Goal: Task Accomplishment & Management: Manage account settings

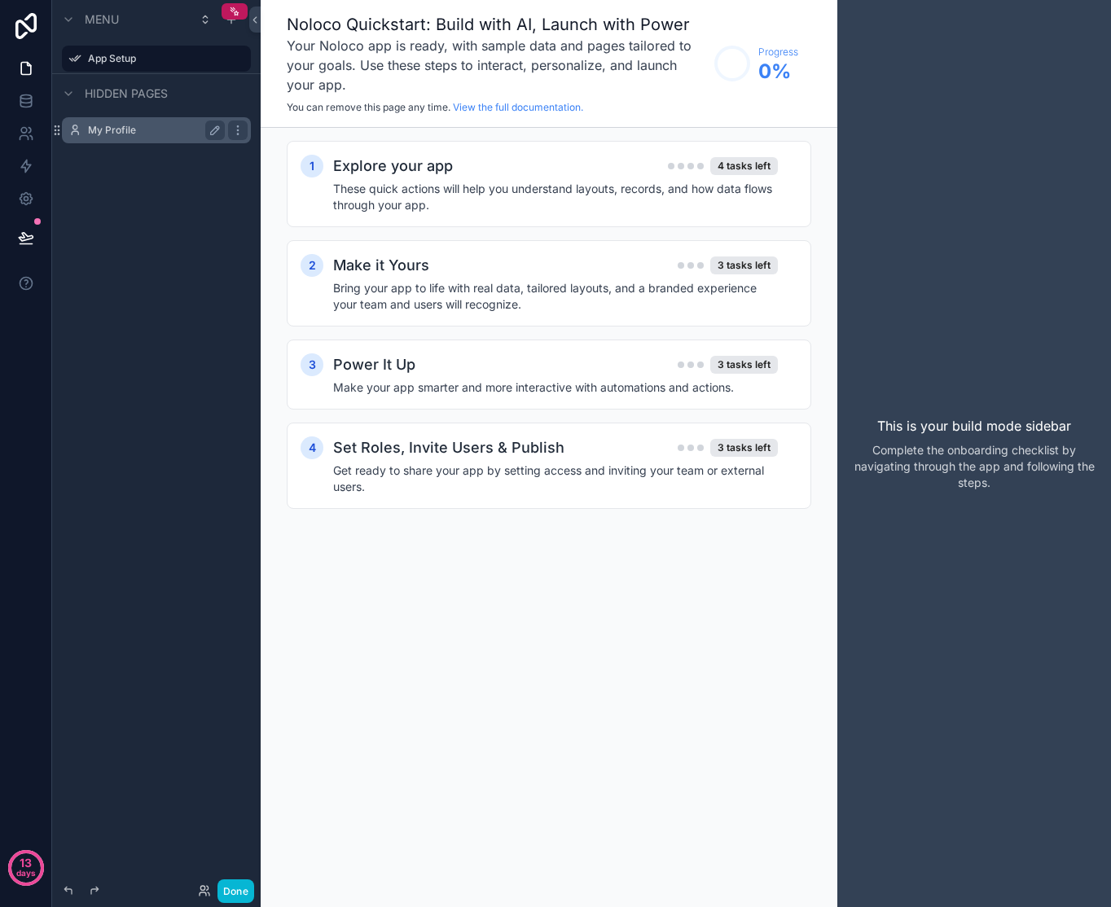
click at [139, 132] on label "My Profile" at bounding box center [153, 130] width 130 height 13
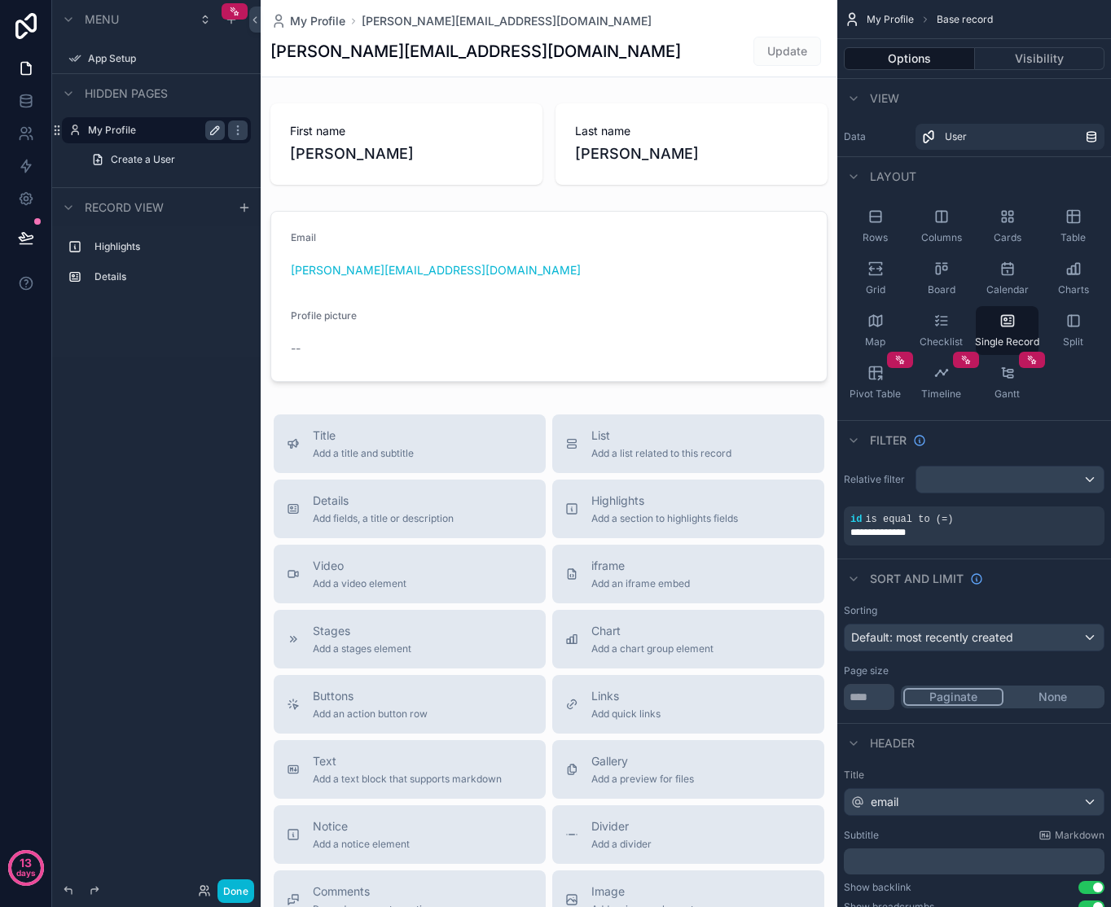
click at [214, 130] on icon "scrollable content" at bounding box center [215, 130] width 13 height 13
click at [244, 130] on icon "scrollable content" at bounding box center [237, 130] width 13 height 13
click at [184, 427] on div "Menu App Setup Hidden pages My Profile Create a User Record view Highlights Det…" at bounding box center [156, 444] width 209 height 888
click at [65, 92] on icon "scrollable content" at bounding box center [68, 93] width 7 height 3
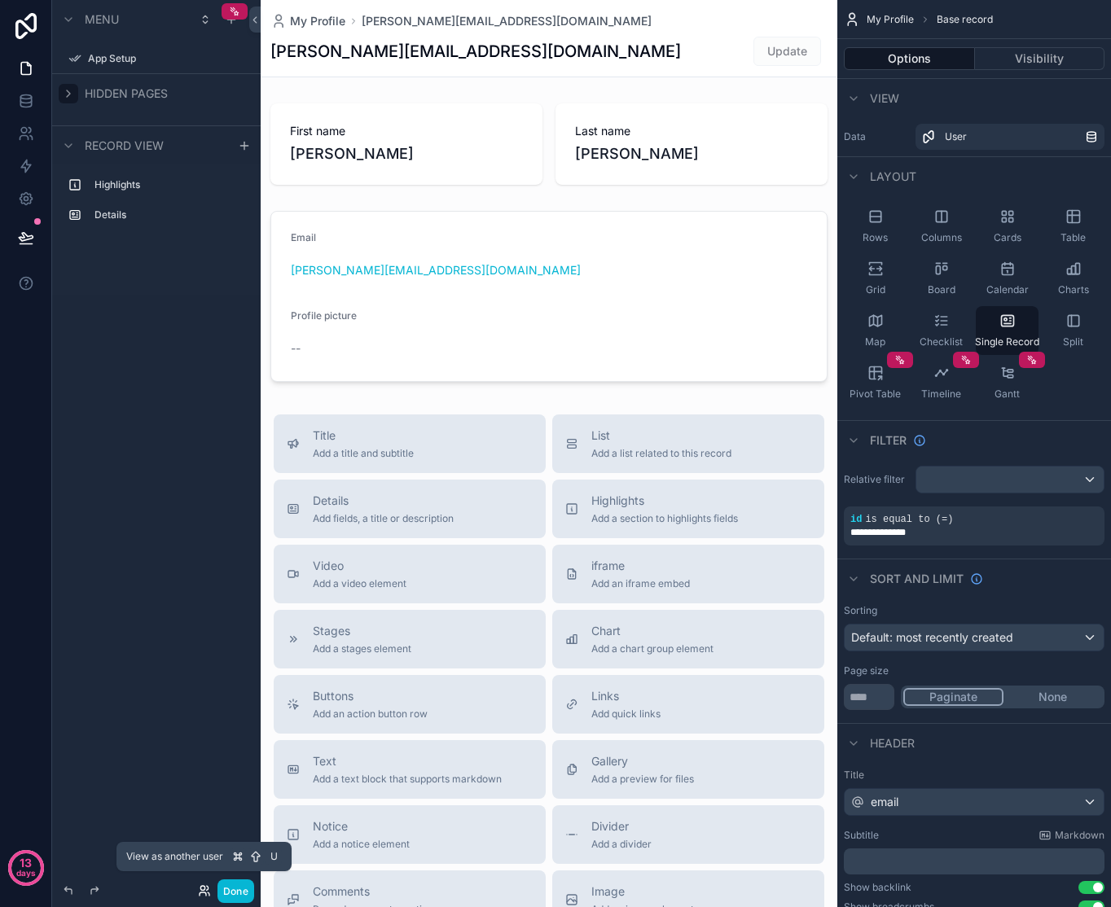
click at [204, 891] on icon at bounding box center [204, 891] width 13 height 13
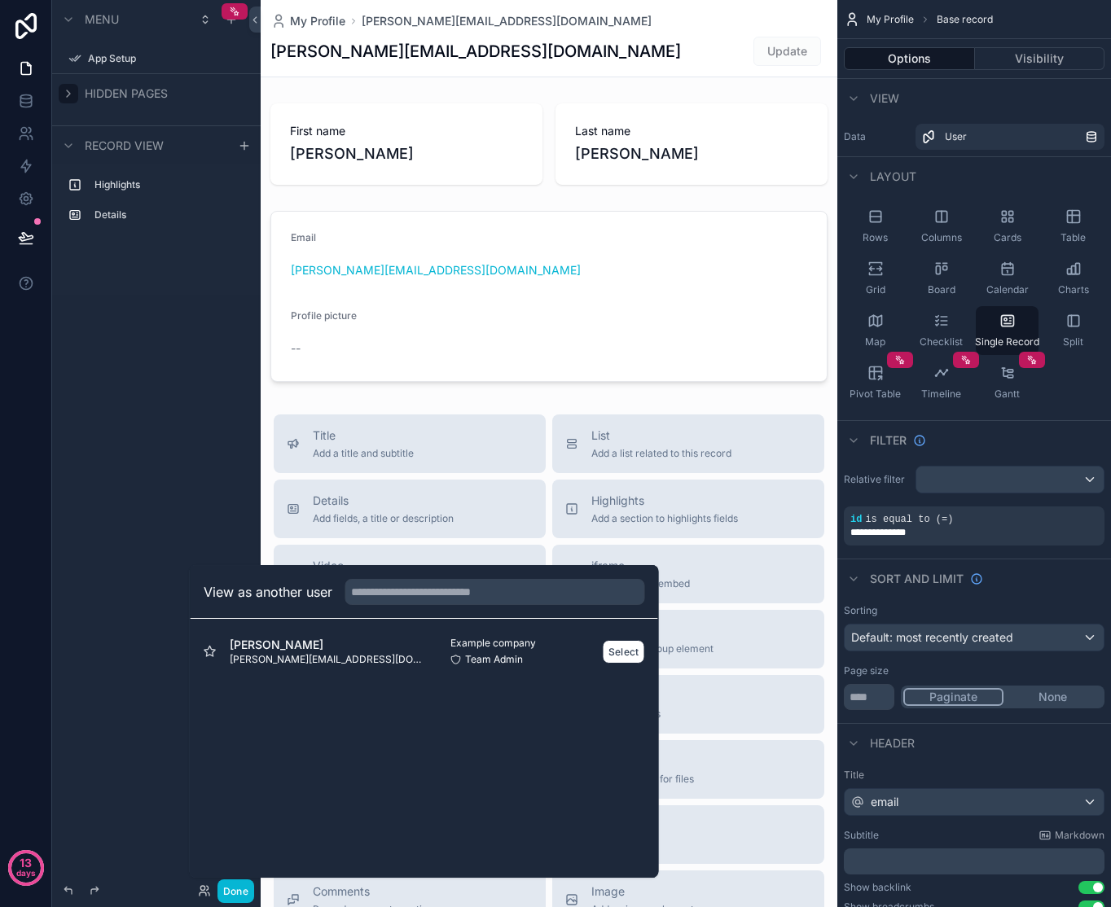
click at [298, 643] on span "[PERSON_NAME]" at bounding box center [327, 645] width 195 height 16
click at [295, 648] on span "[PERSON_NAME]" at bounding box center [327, 645] width 195 height 16
click at [625, 655] on button "Select" at bounding box center [624, 652] width 42 height 24
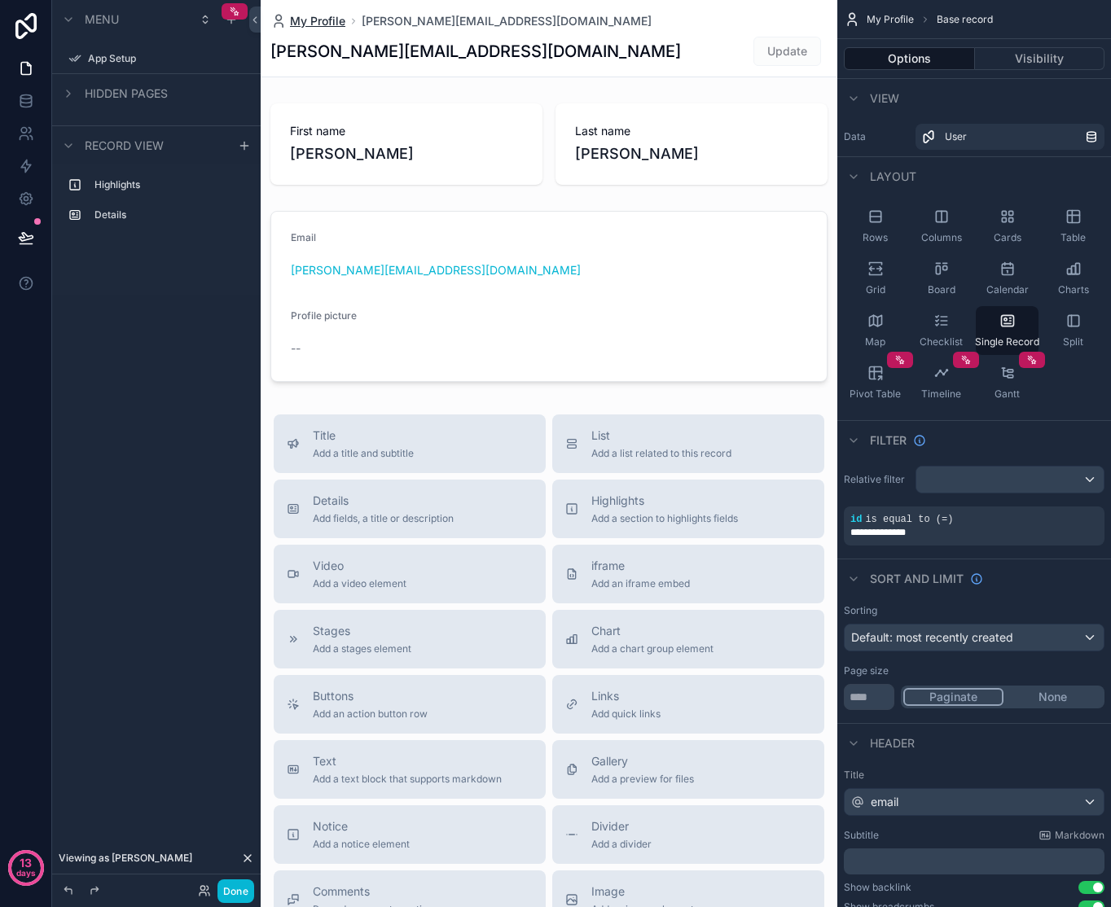
click at [331, 20] on span "My Profile" at bounding box center [317, 21] width 55 height 16
click at [341, 21] on span "My Profile" at bounding box center [317, 21] width 55 height 16
click at [389, 20] on span "[PERSON_NAME][EMAIL_ADDRESS][DOMAIN_NAME]" at bounding box center [507, 21] width 290 height 16
click at [29, 199] on icon at bounding box center [26, 199] width 16 height 16
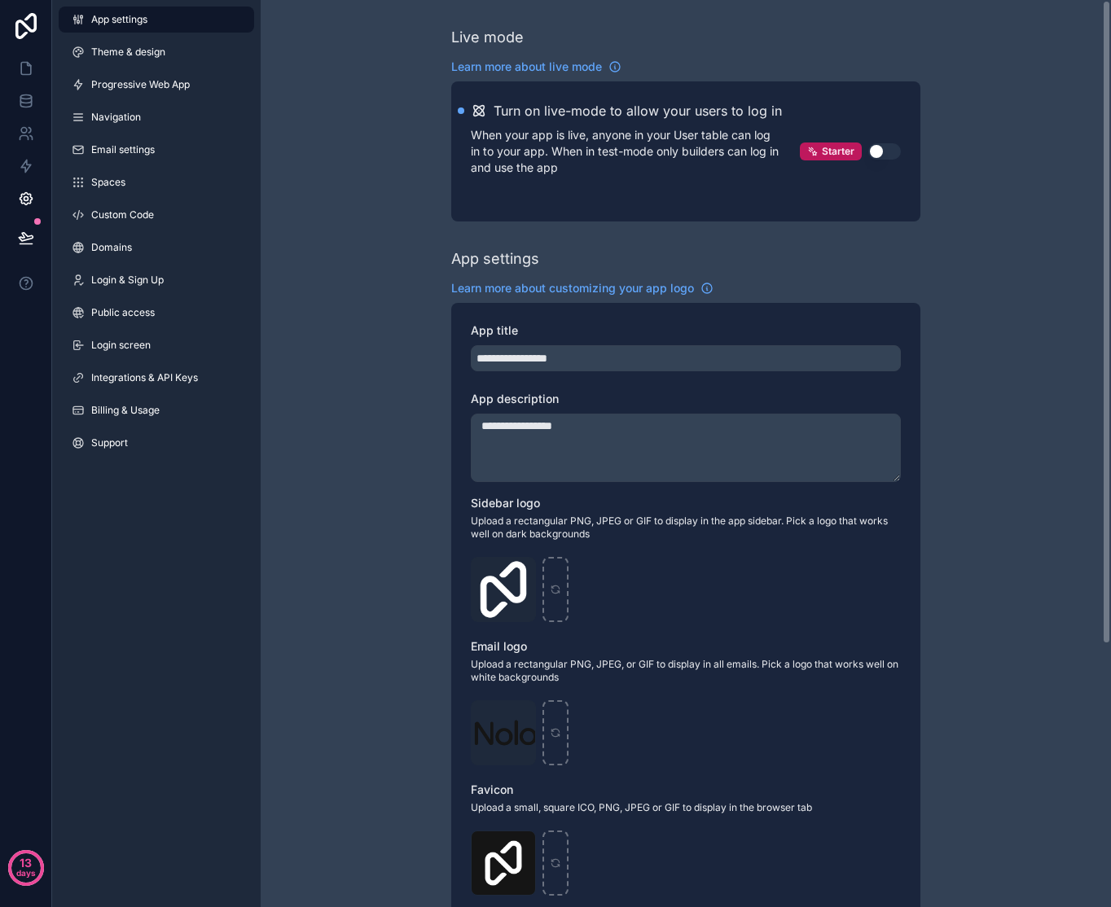
scroll to position [370, 0]
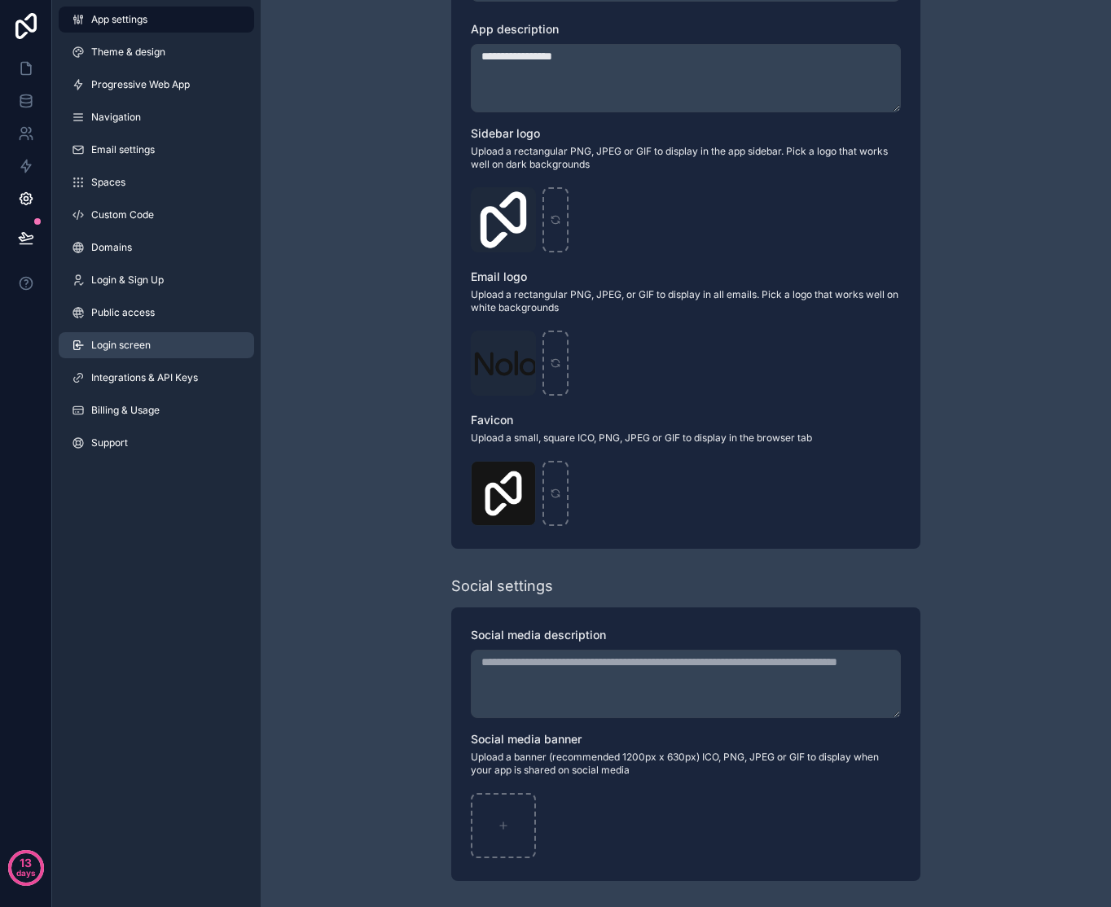
click at [125, 346] on span "Login screen" at bounding box center [120, 345] width 59 height 13
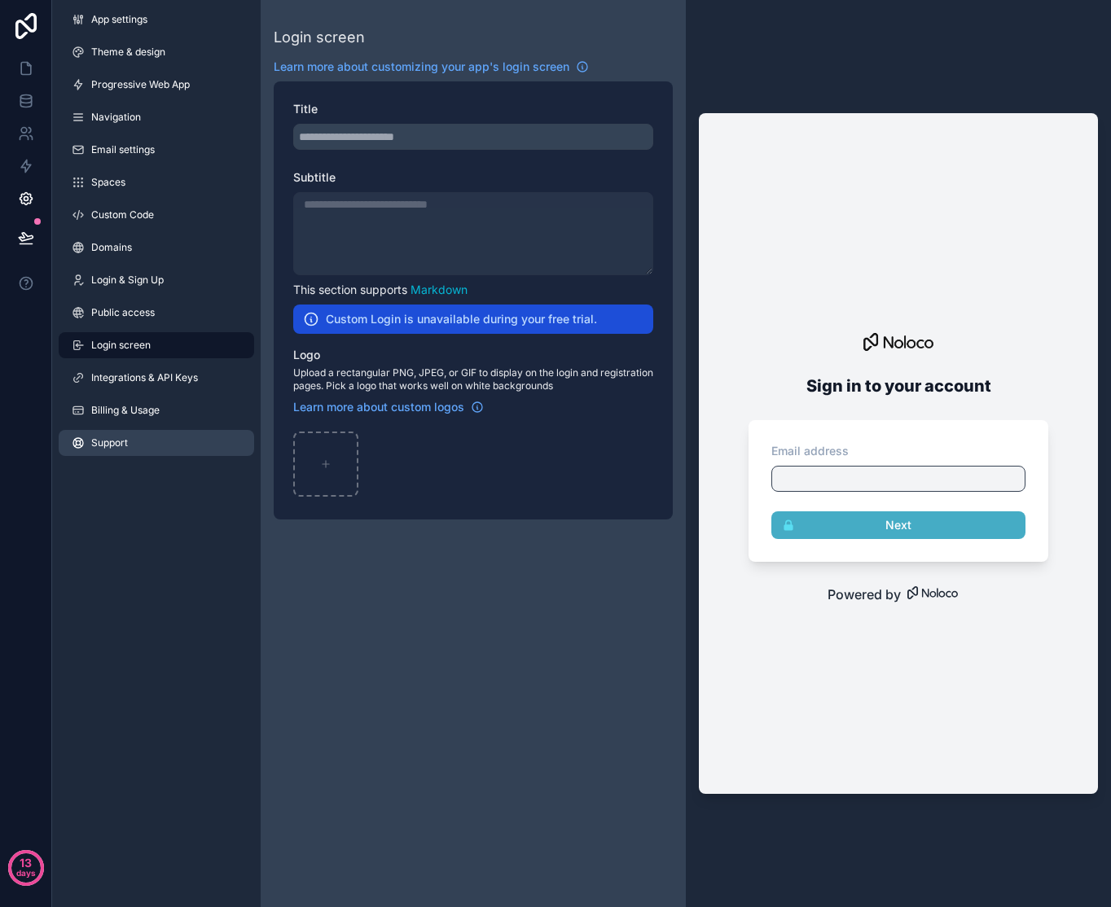
click at [106, 433] on link "Support" at bounding box center [156, 443] width 195 height 26
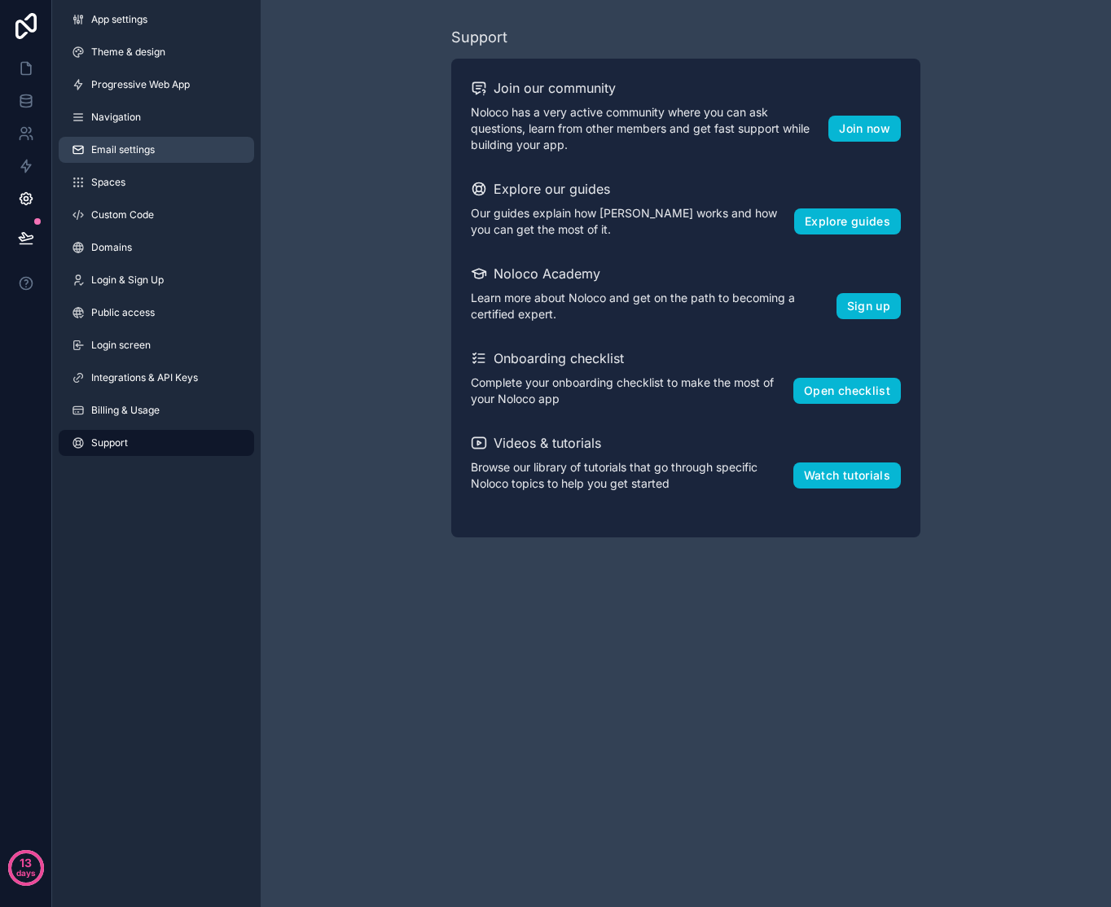
click at [112, 161] on link "Email settings" at bounding box center [156, 150] width 195 height 26
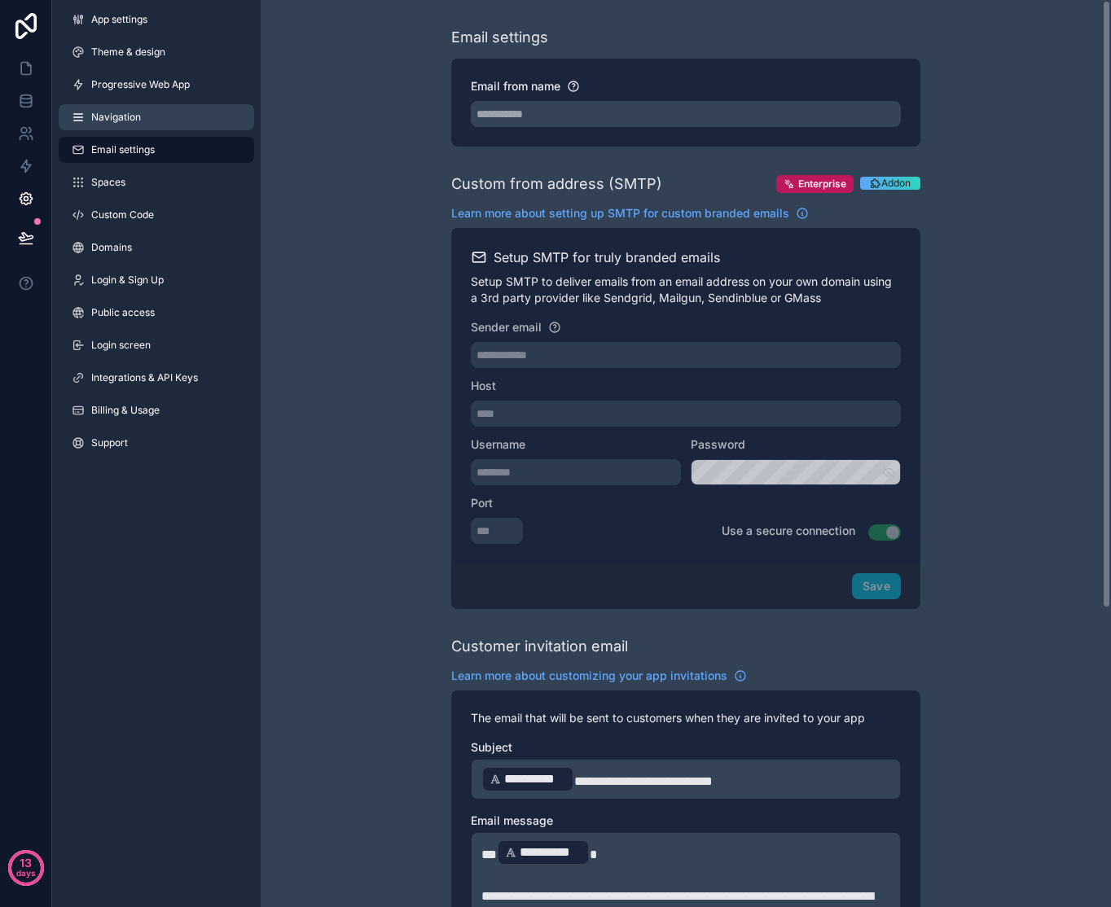
click at [135, 121] on span "Navigation" at bounding box center [116, 117] width 50 height 13
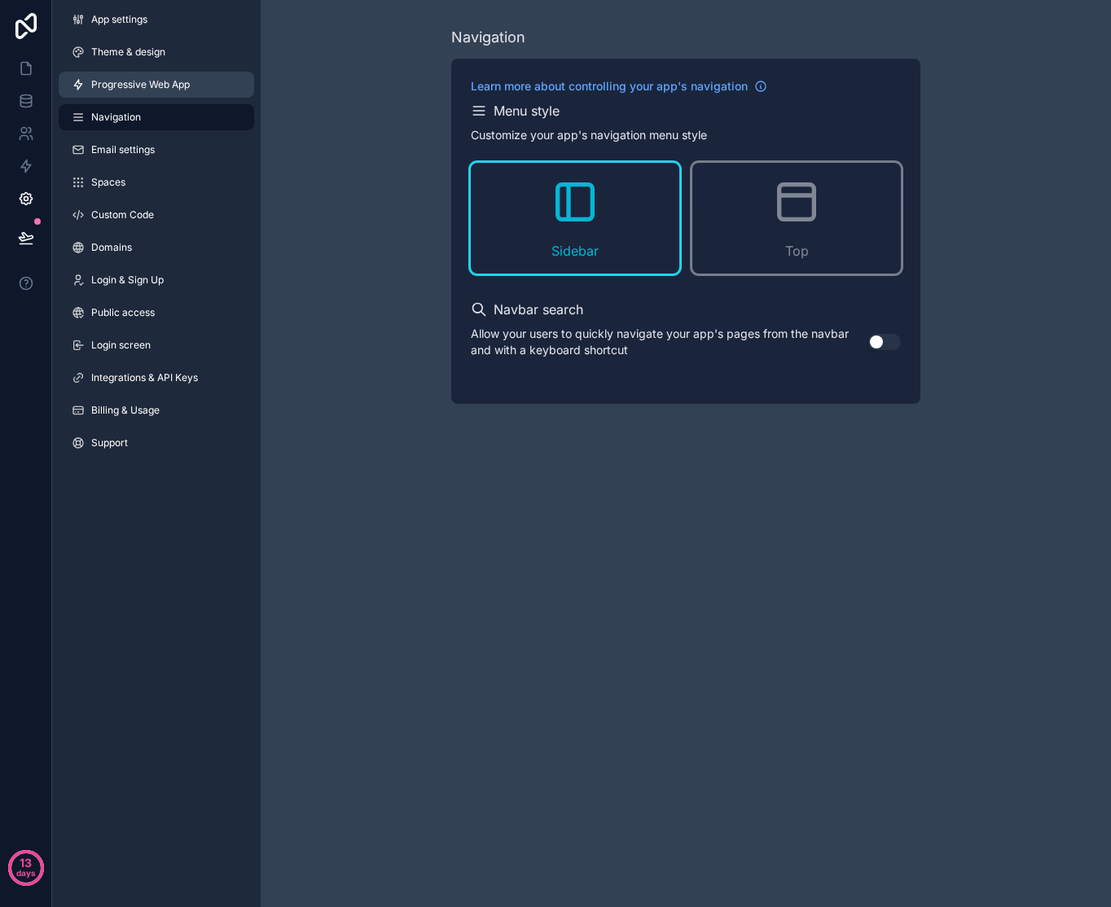
click at [145, 91] on link "Progressive Web App" at bounding box center [156, 85] width 195 height 26
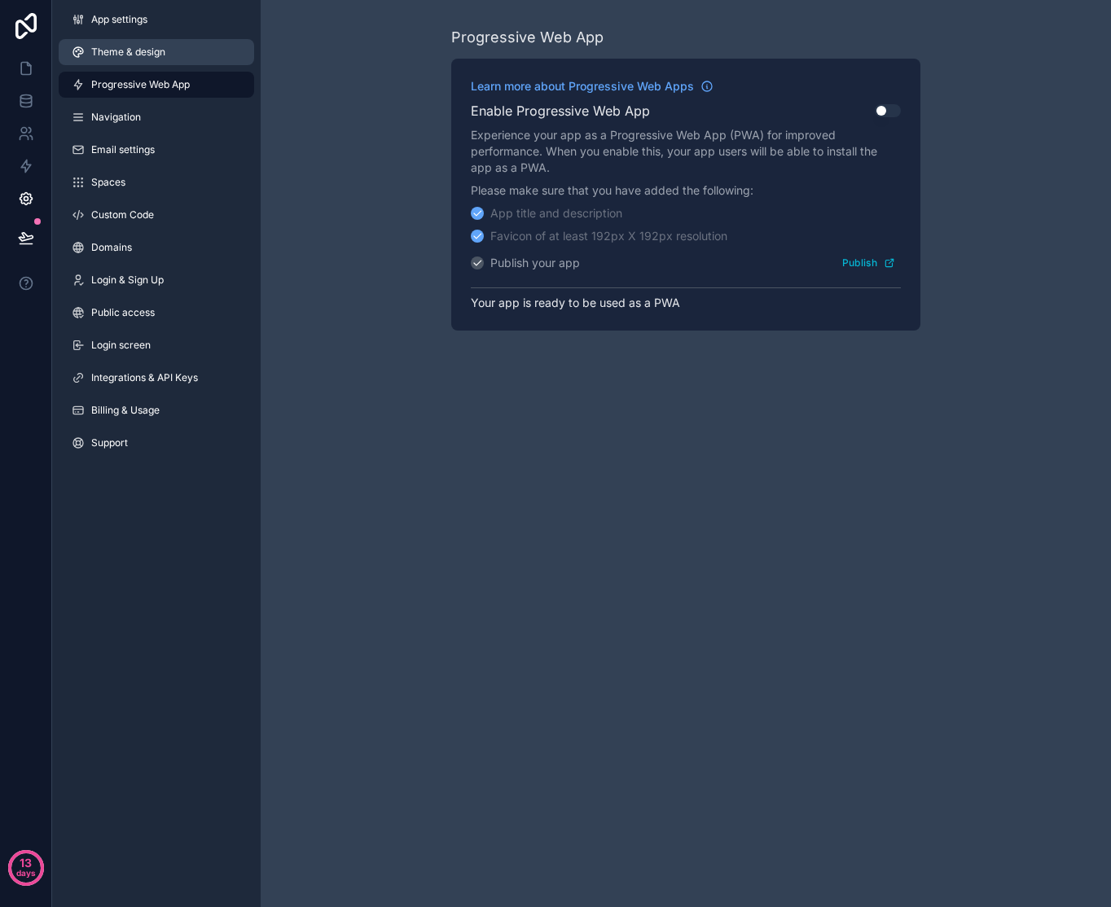
click at [151, 54] on span "Theme & design" at bounding box center [128, 52] width 74 height 13
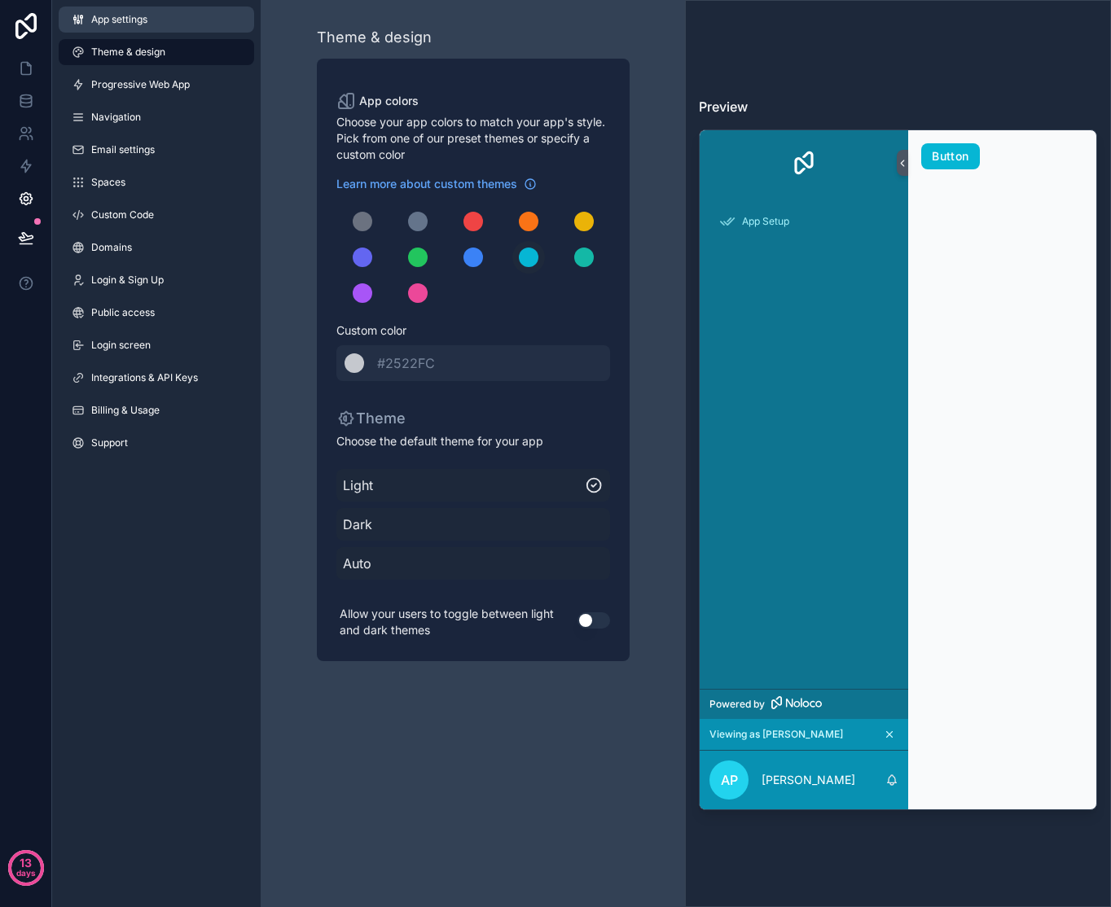
click at [145, 25] on span "App settings" at bounding box center [119, 19] width 56 height 13
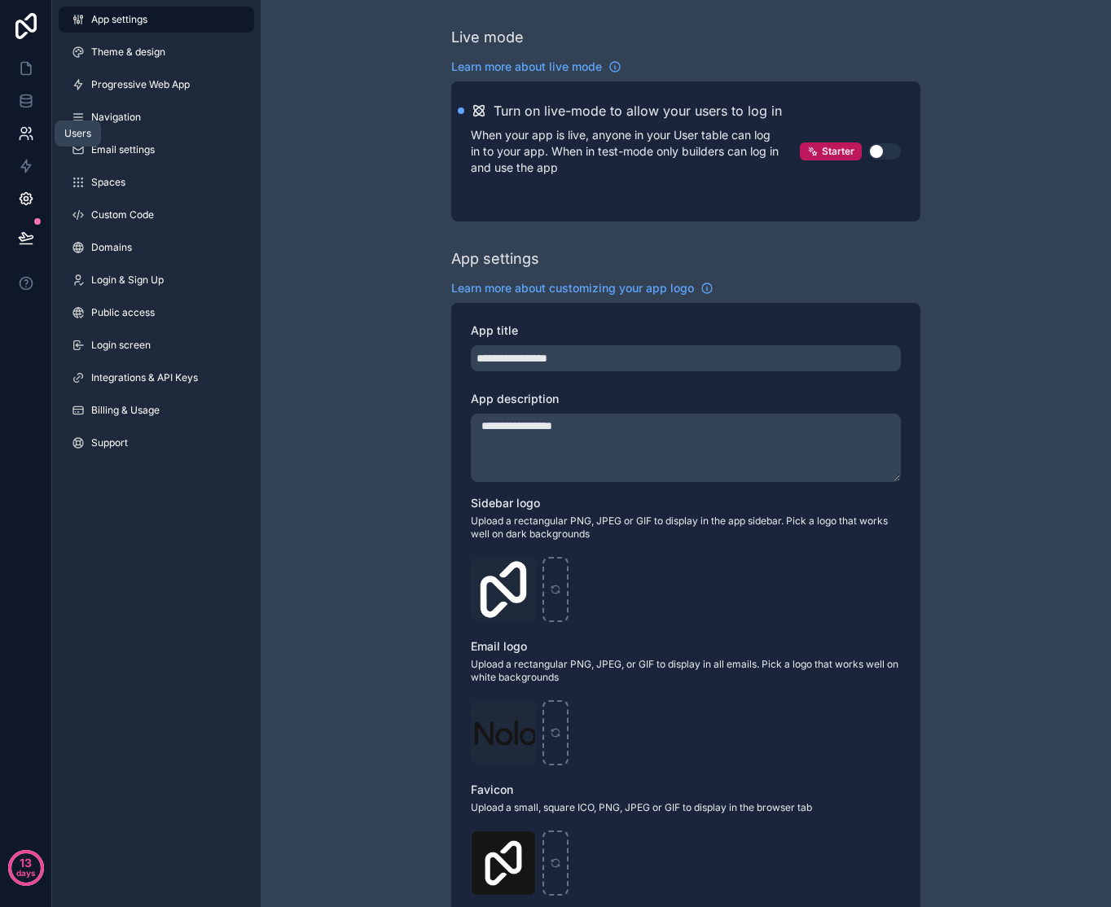
click at [34, 130] on link at bounding box center [25, 133] width 51 height 33
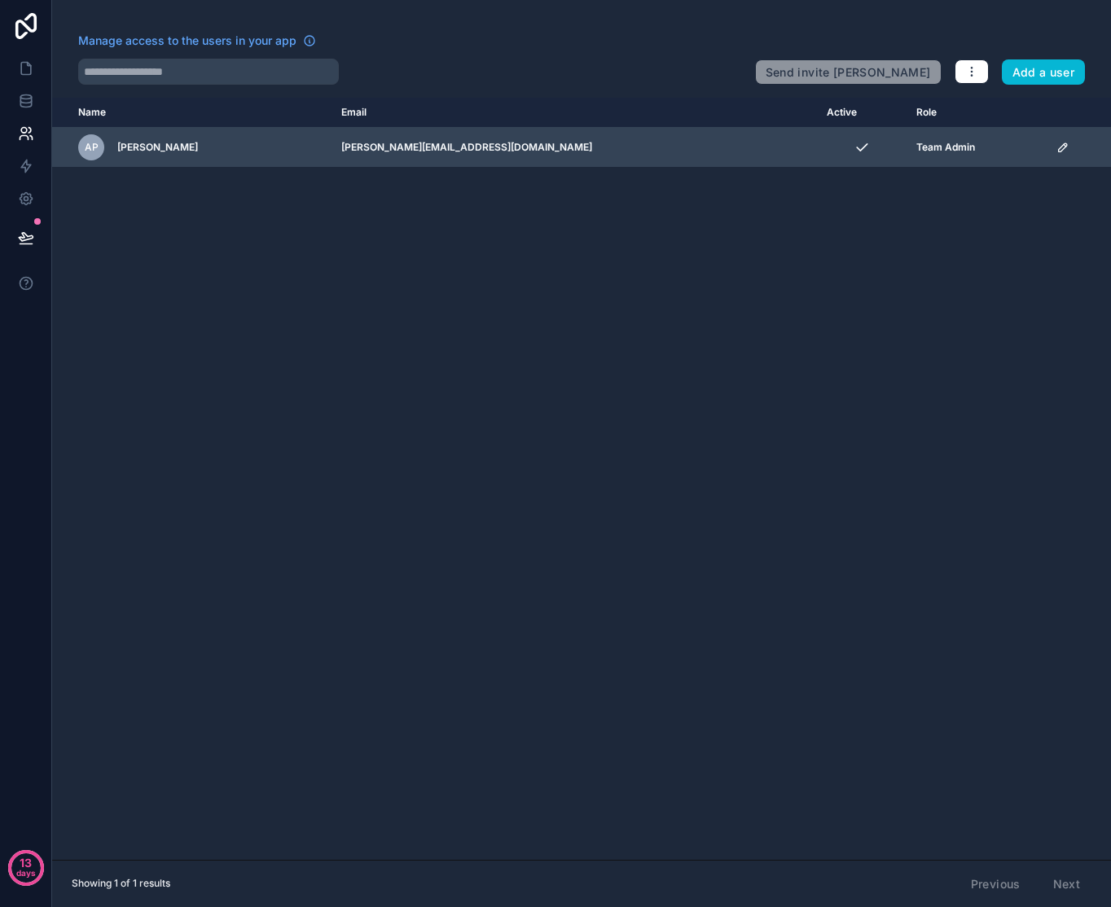
click at [1056, 148] on icon "scrollable content" at bounding box center [1062, 147] width 13 height 13
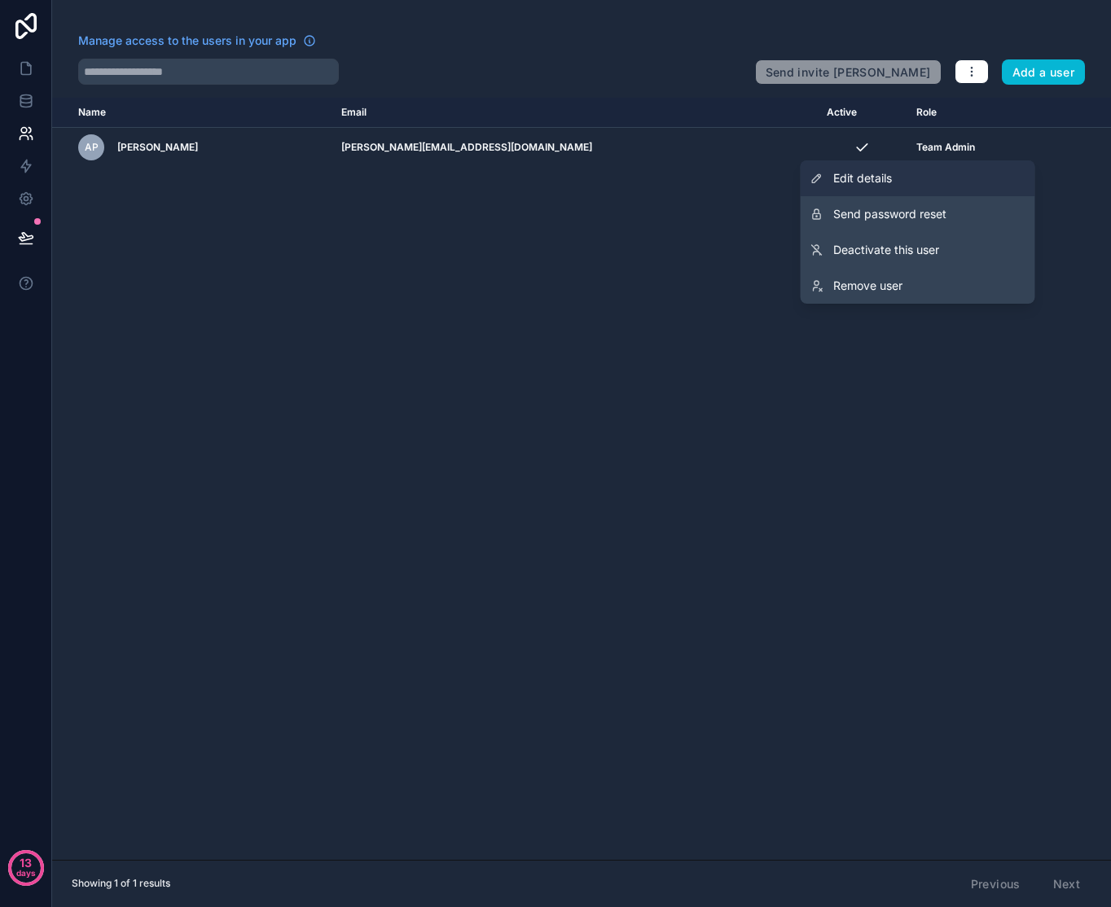
click at [869, 175] on span "Edit details" at bounding box center [862, 178] width 59 height 16
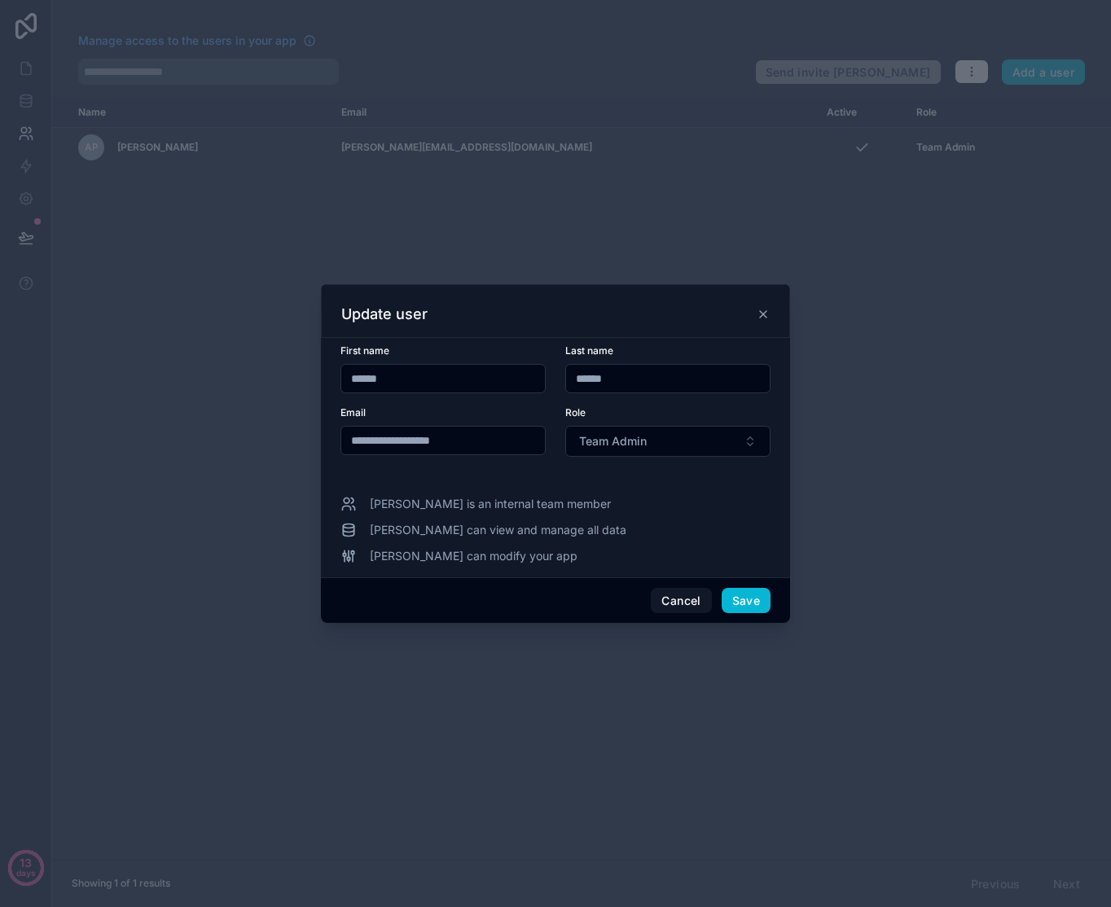
click at [492, 446] on input "**********" at bounding box center [443, 440] width 204 height 23
drag, startPoint x: 395, startPoint y: 439, endPoint x: 505, endPoint y: 444, distance: 110.1
click at [505, 444] on input "**********" at bounding box center [443, 440] width 204 height 23
type input "**********"
click at [753, 611] on button "Save" at bounding box center [746, 601] width 49 height 26
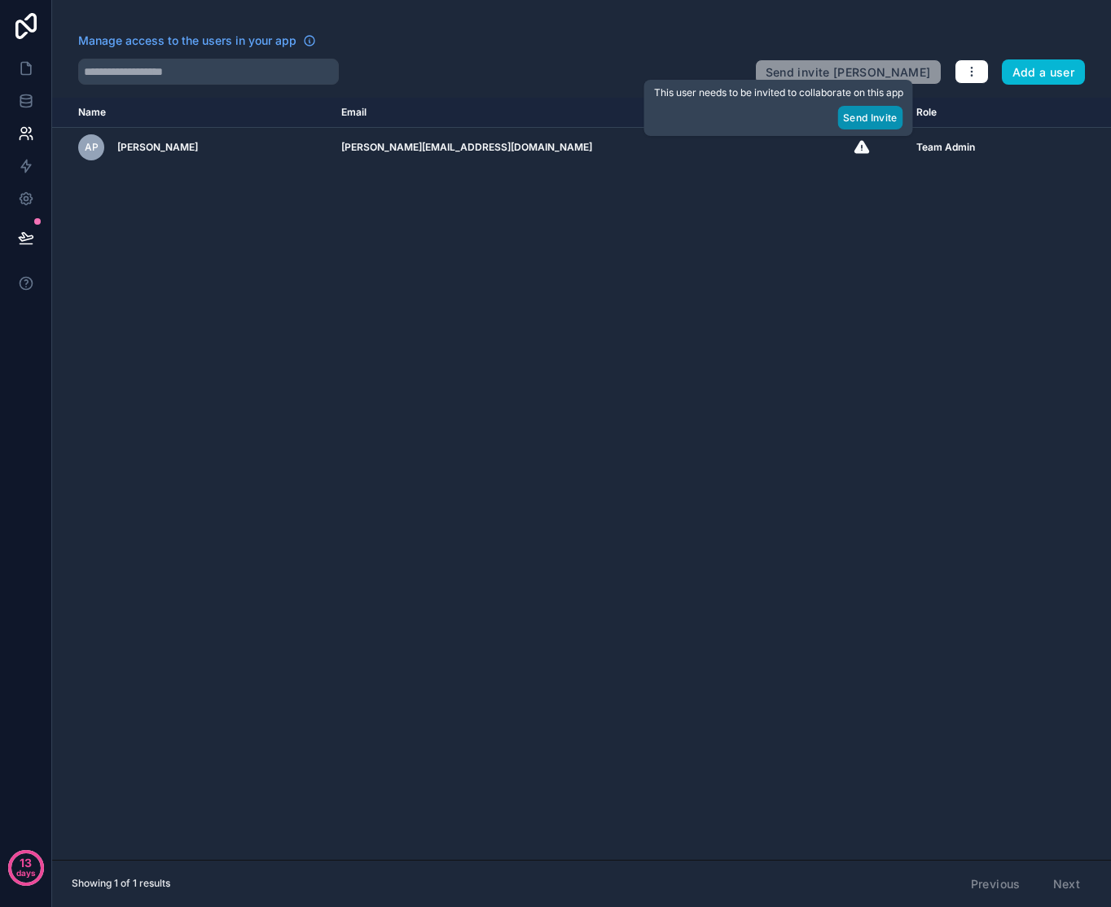
click at [881, 121] on button "Send Invite" at bounding box center [869, 118] width 65 height 24
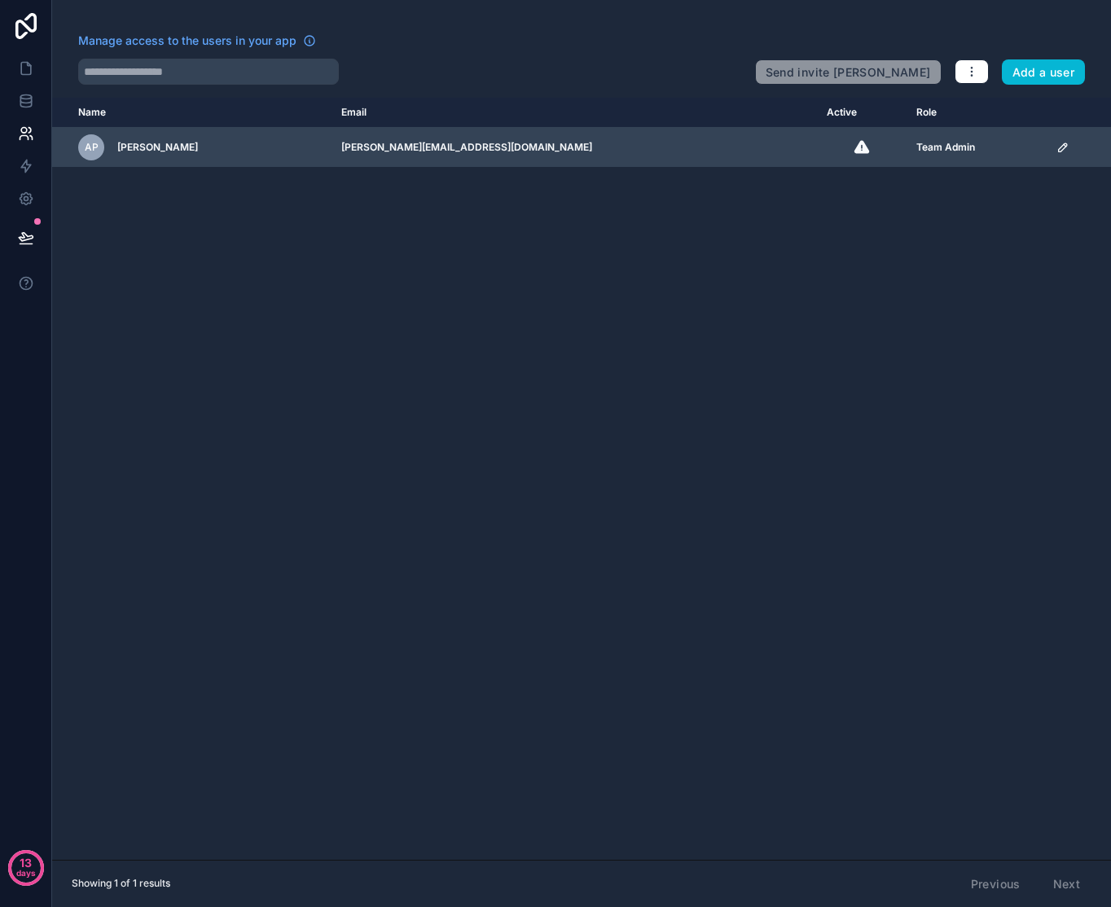
click at [1056, 145] on icon "scrollable content" at bounding box center [1062, 147] width 13 height 13
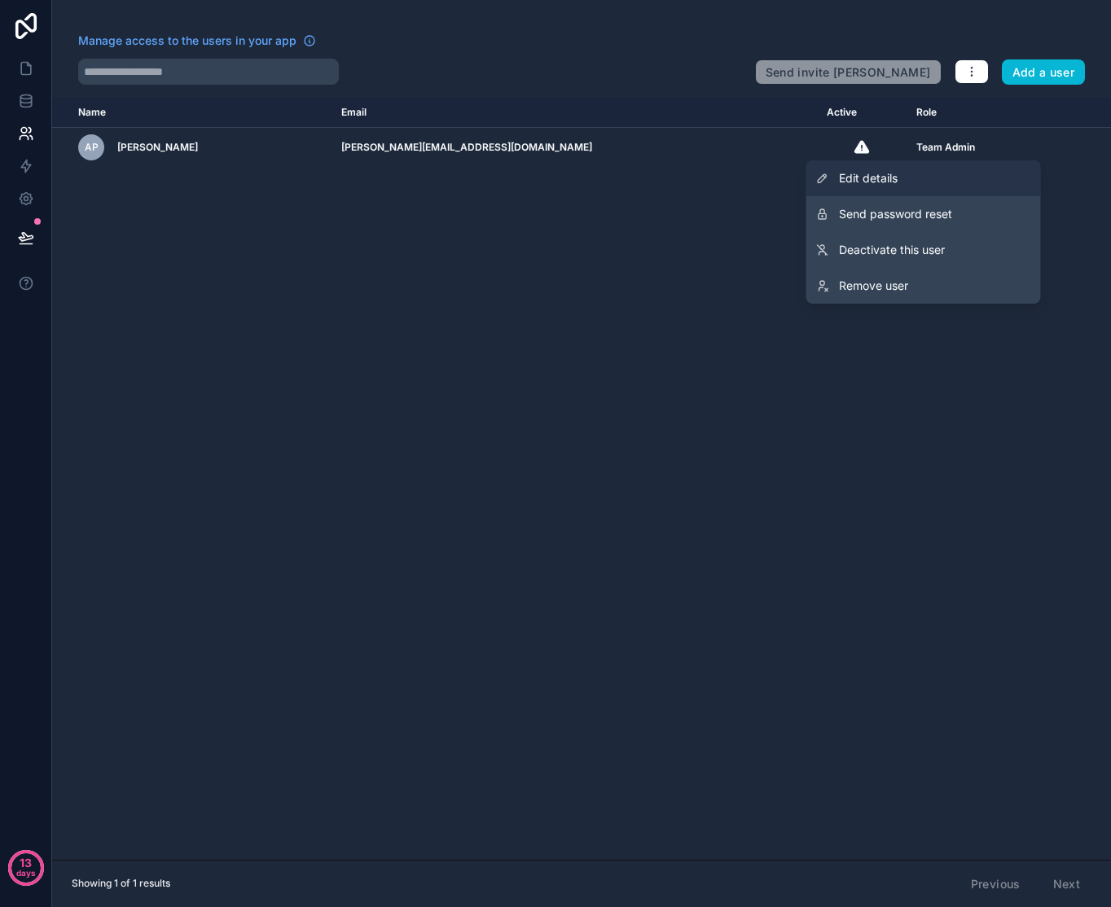
click at [885, 183] on span "Edit details" at bounding box center [868, 178] width 59 height 16
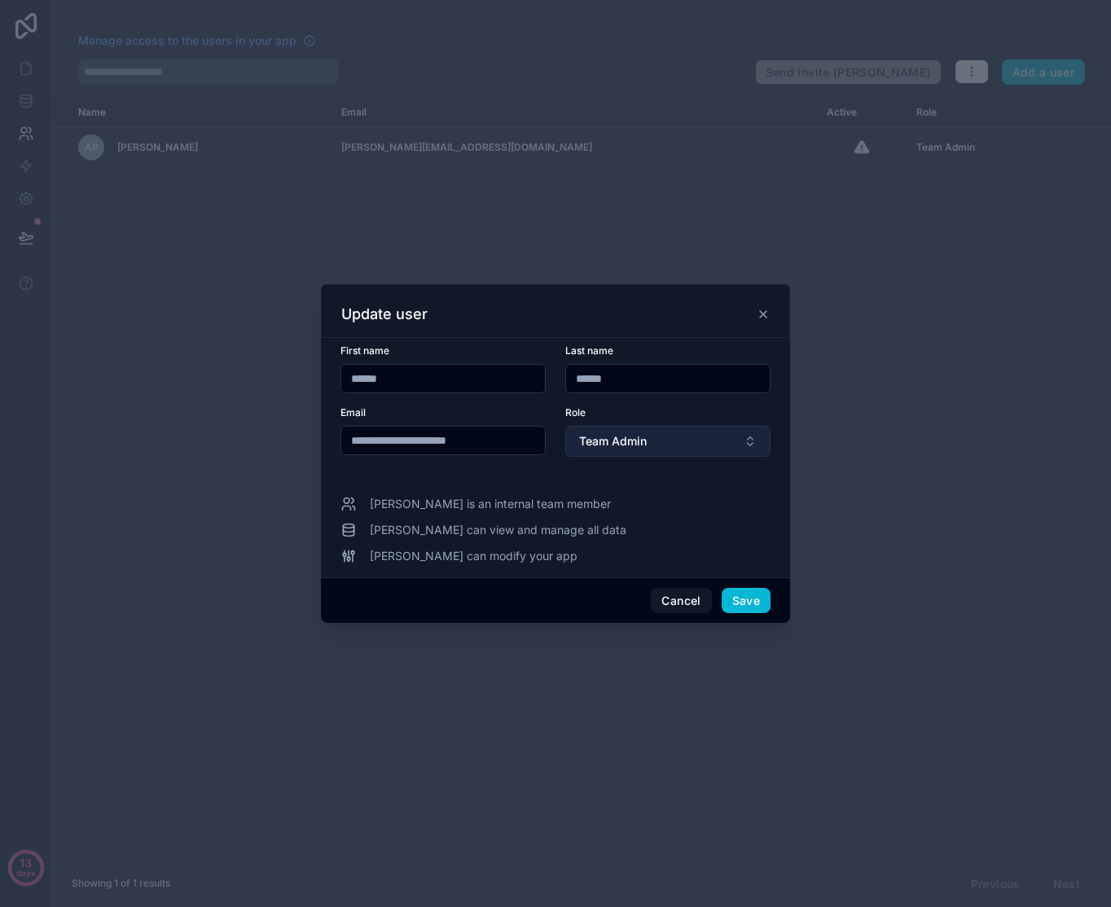
drag, startPoint x: 428, startPoint y: 441, endPoint x: 610, endPoint y: 452, distance: 182.8
click at [610, 452] on form "**********" at bounding box center [555, 411] width 430 height 132
type input "**********"
click at [746, 602] on button "Save" at bounding box center [746, 601] width 49 height 26
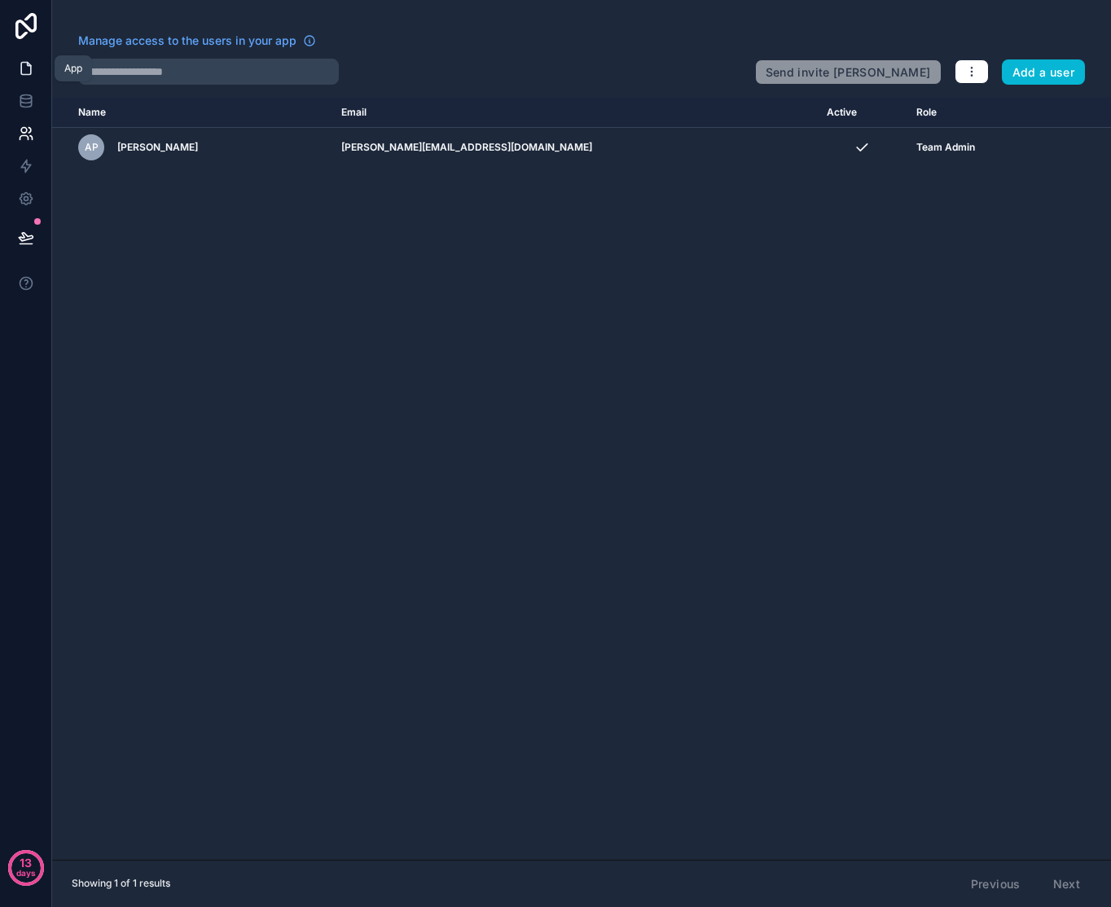
click at [29, 63] on icon at bounding box center [26, 68] width 16 height 16
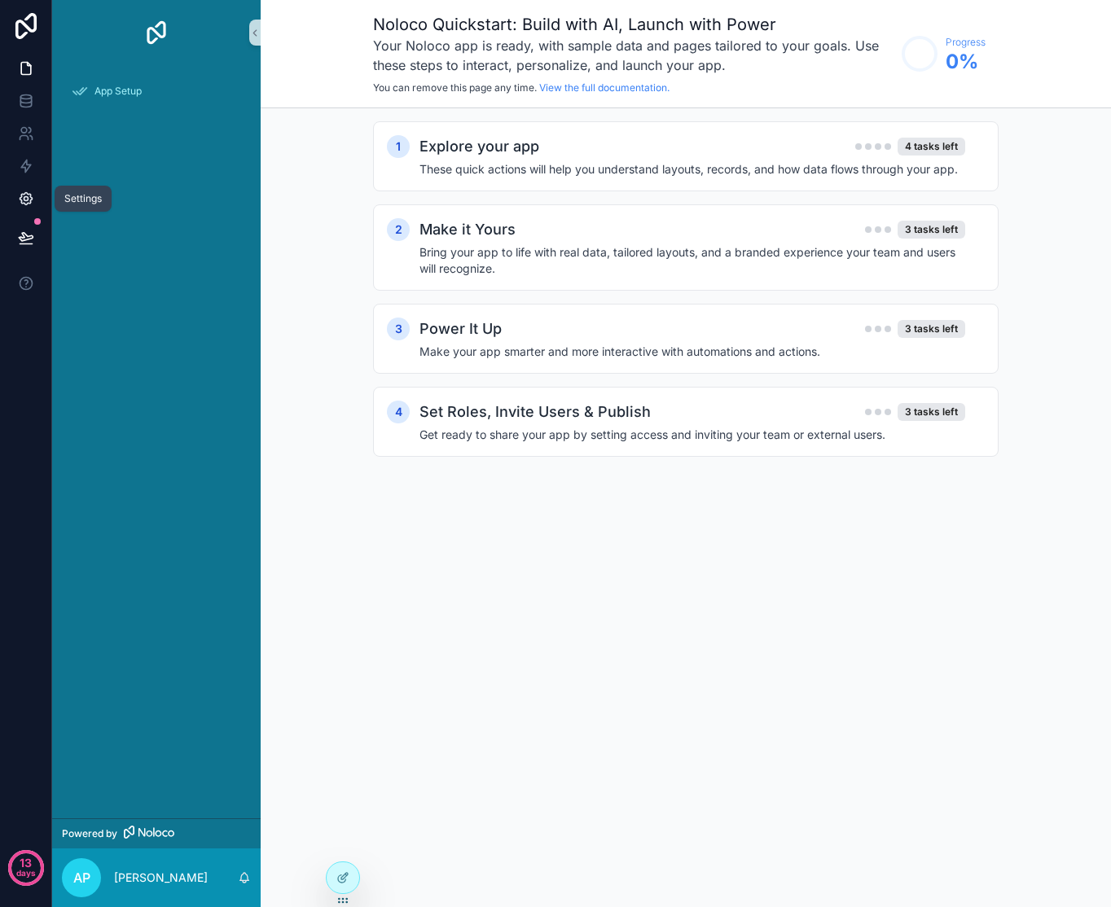
click at [21, 198] on icon at bounding box center [26, 199] width 16 height 16
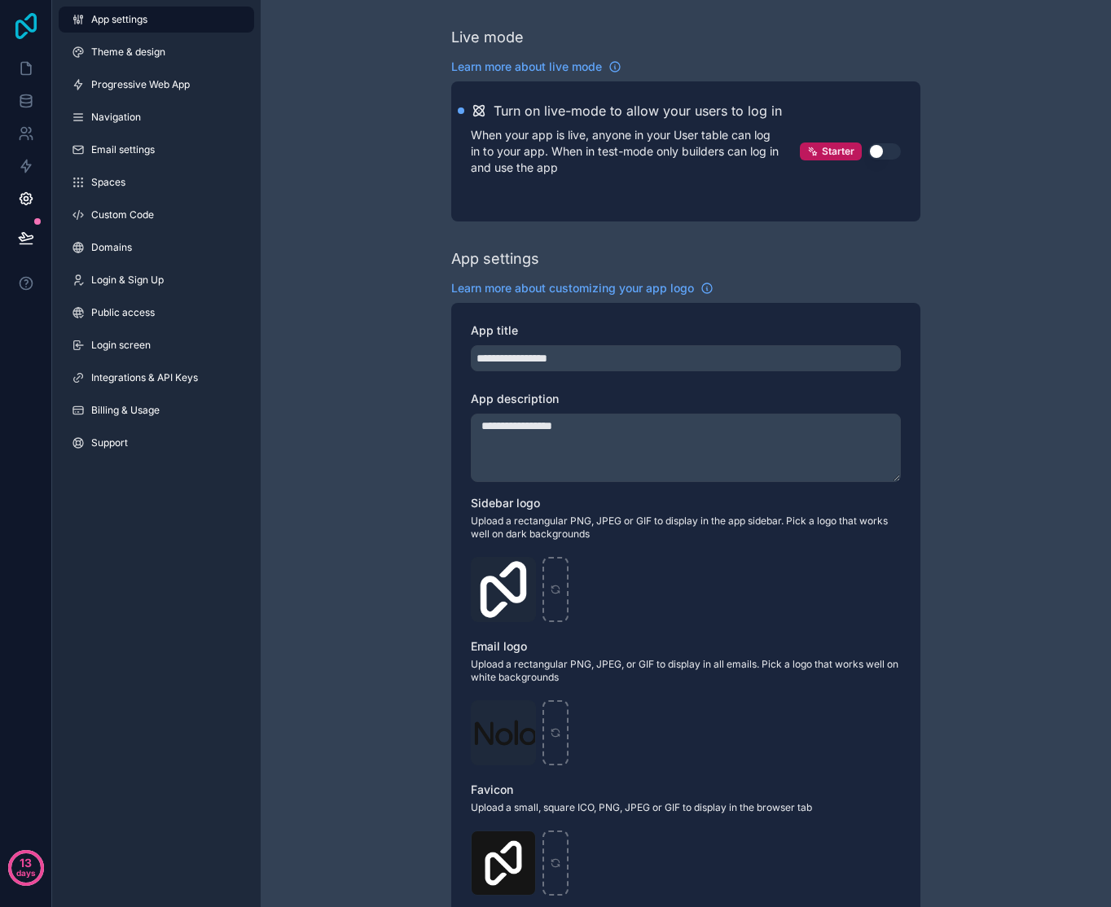
click at [25, 20] on icon at bounding box center [25, 26] width 21 height 26
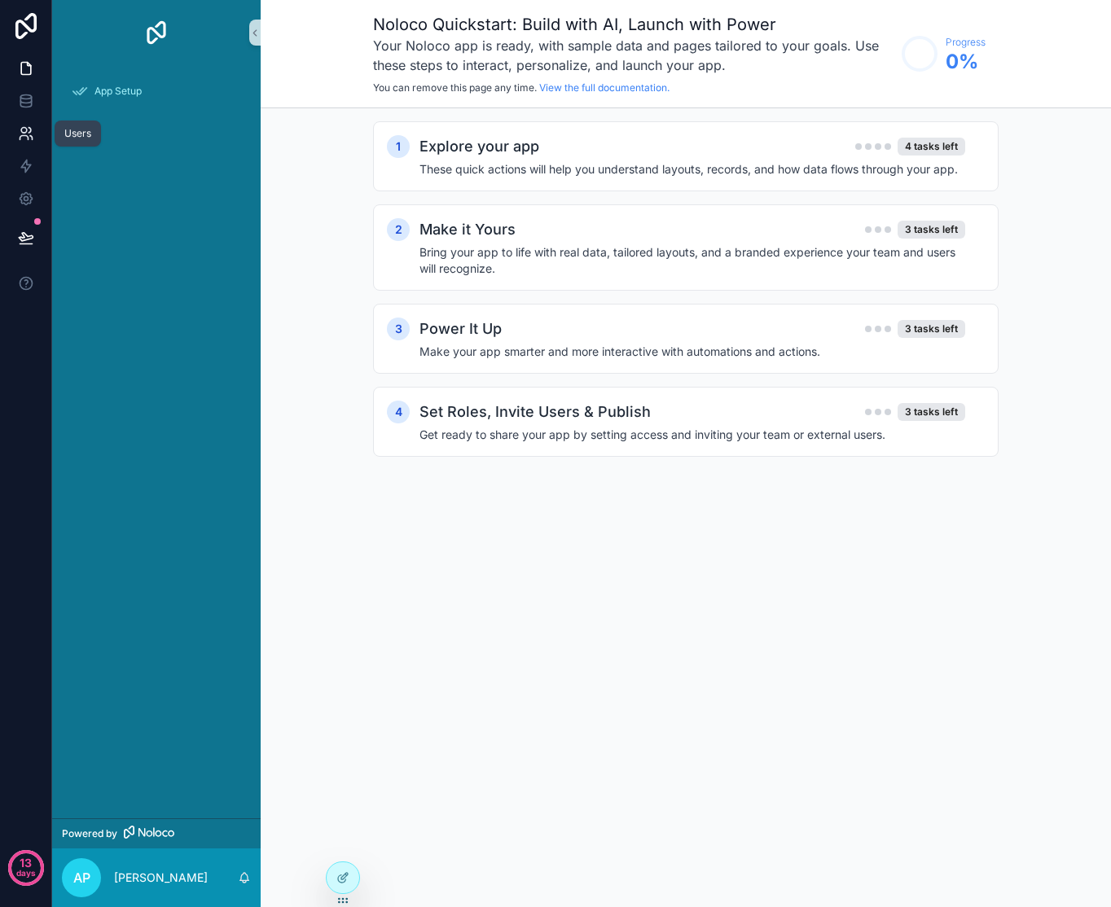
click at [24, 129] on icon at bounding box center [26, 133] width 16 height 16
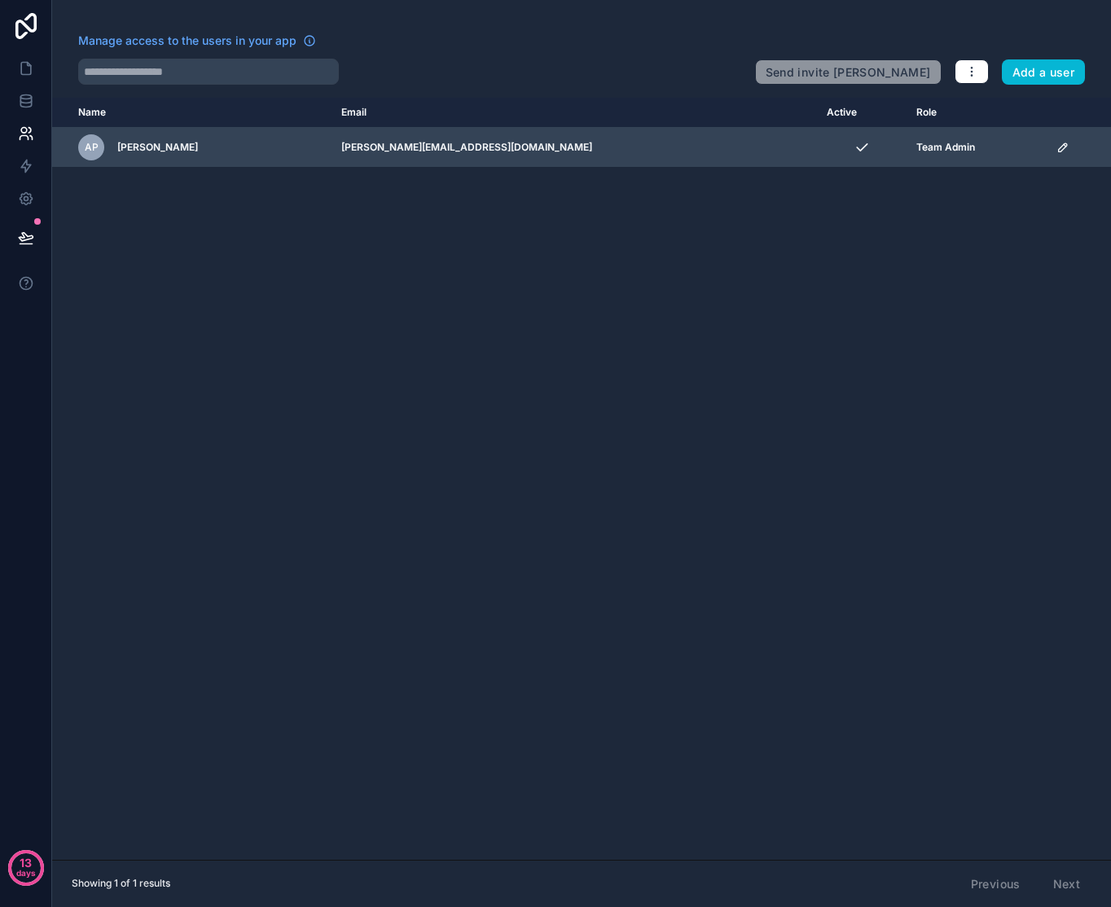
click at [1056, 147] on icon "scrollable content" at bounding box center [1062, 147] width 13 height 13
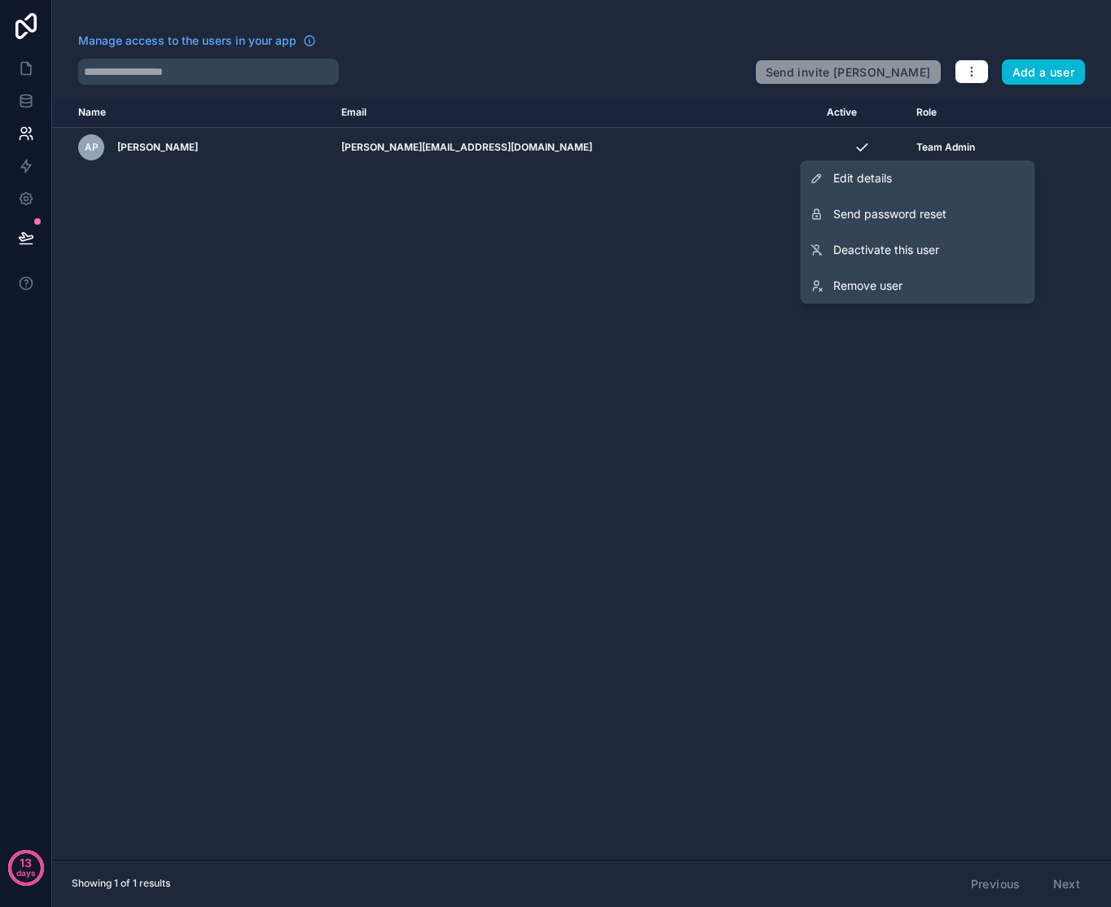
click at [623, 231] on div "Name Email Active Role [DOMAIN_NAME] AP [PERSON_NAME] [PERSON_NAME][EMAIL_ADDRE…" at bounding box center [581, 479] width 1059 height 762
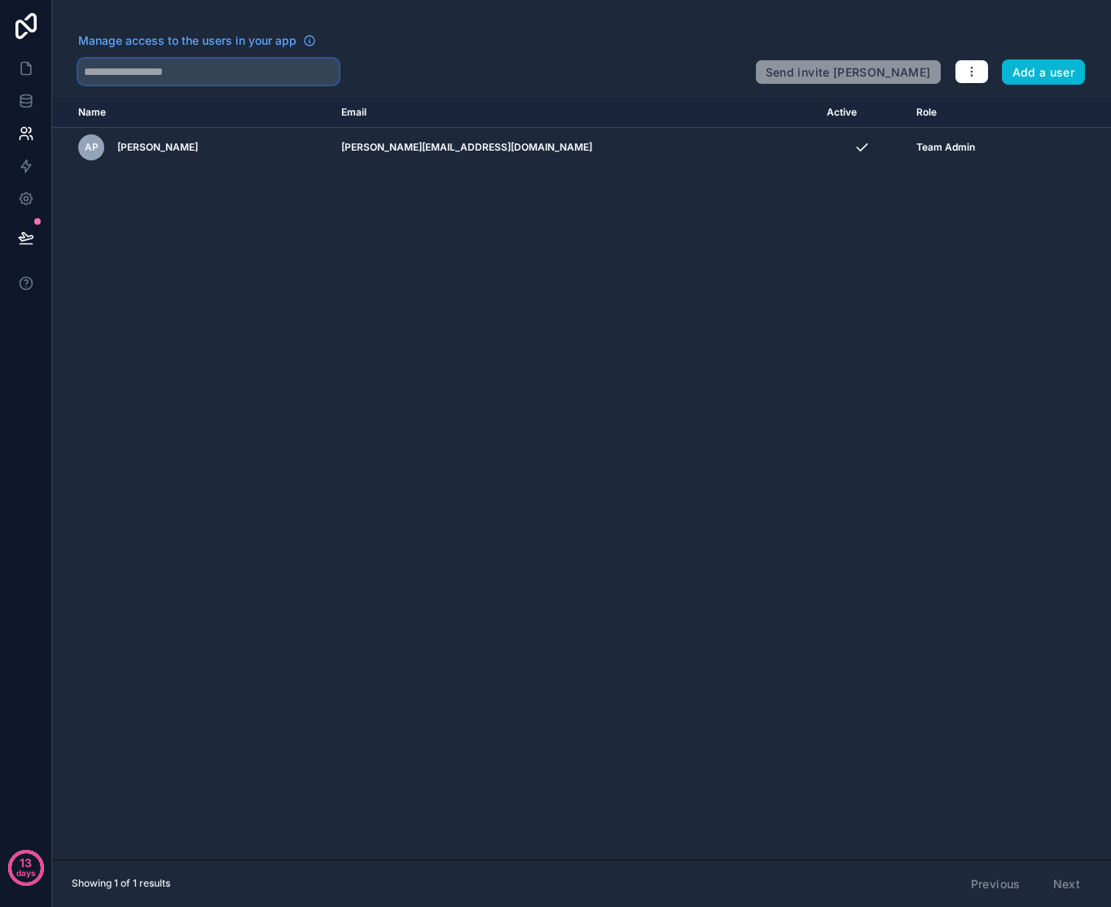
click at [210, 71] on input "text" at bounding box center [208, 72] width 261 height 26
click at [309, 41] on icon at bounding box center [309, 40] width 13 height 13
click at [1043, 60] on button "Add a user" at bounding box center [1044, 72] width 84 height 26
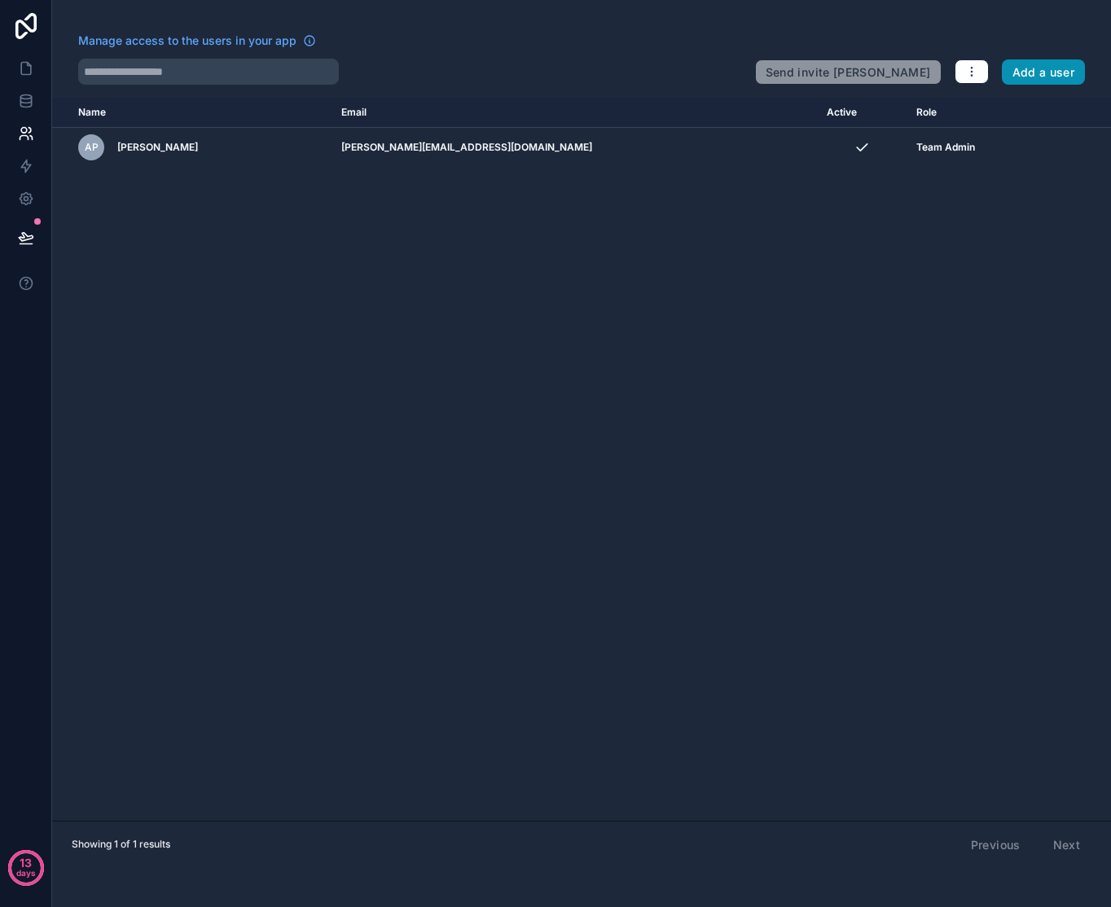
click at [1015, 77] on button "Add a user" at bounding box center [1044, 72] width 84 height 26
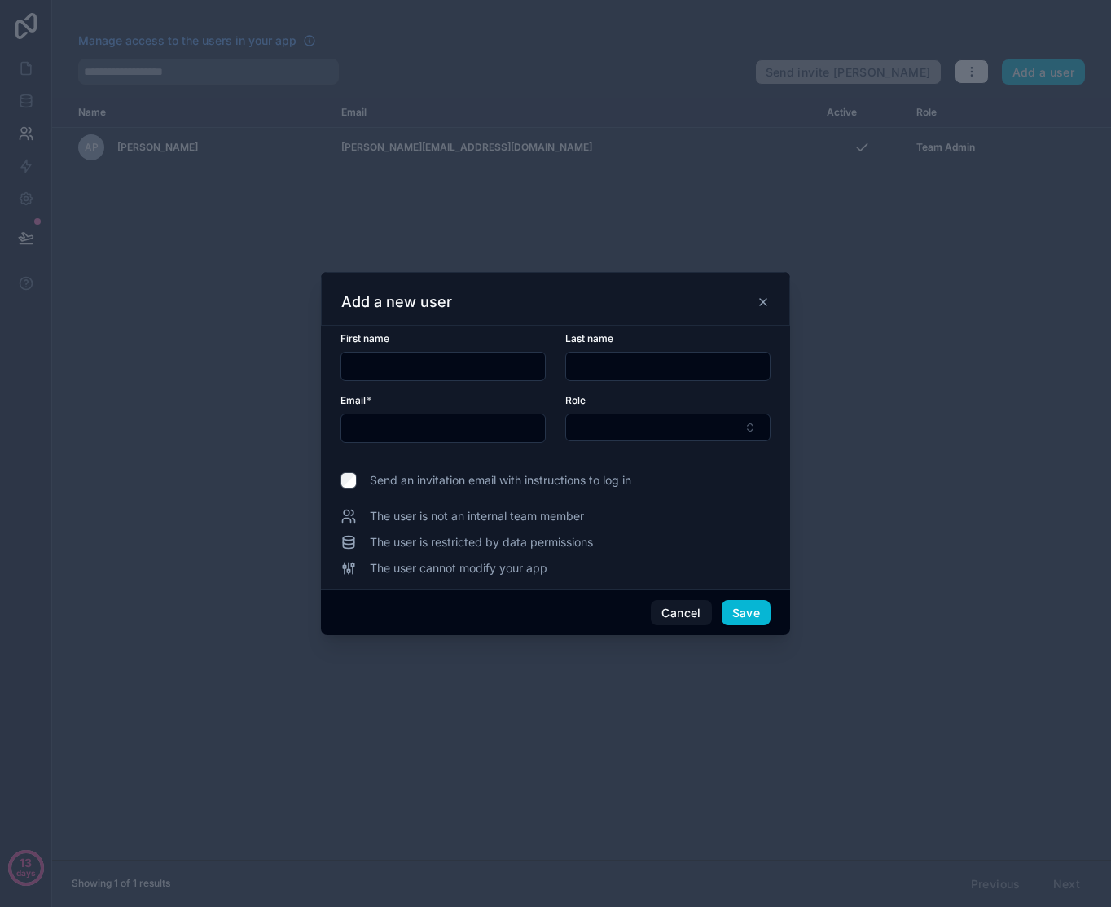
click at [763, 305] on icon at bounding box center [763, 302] width 13 height 13
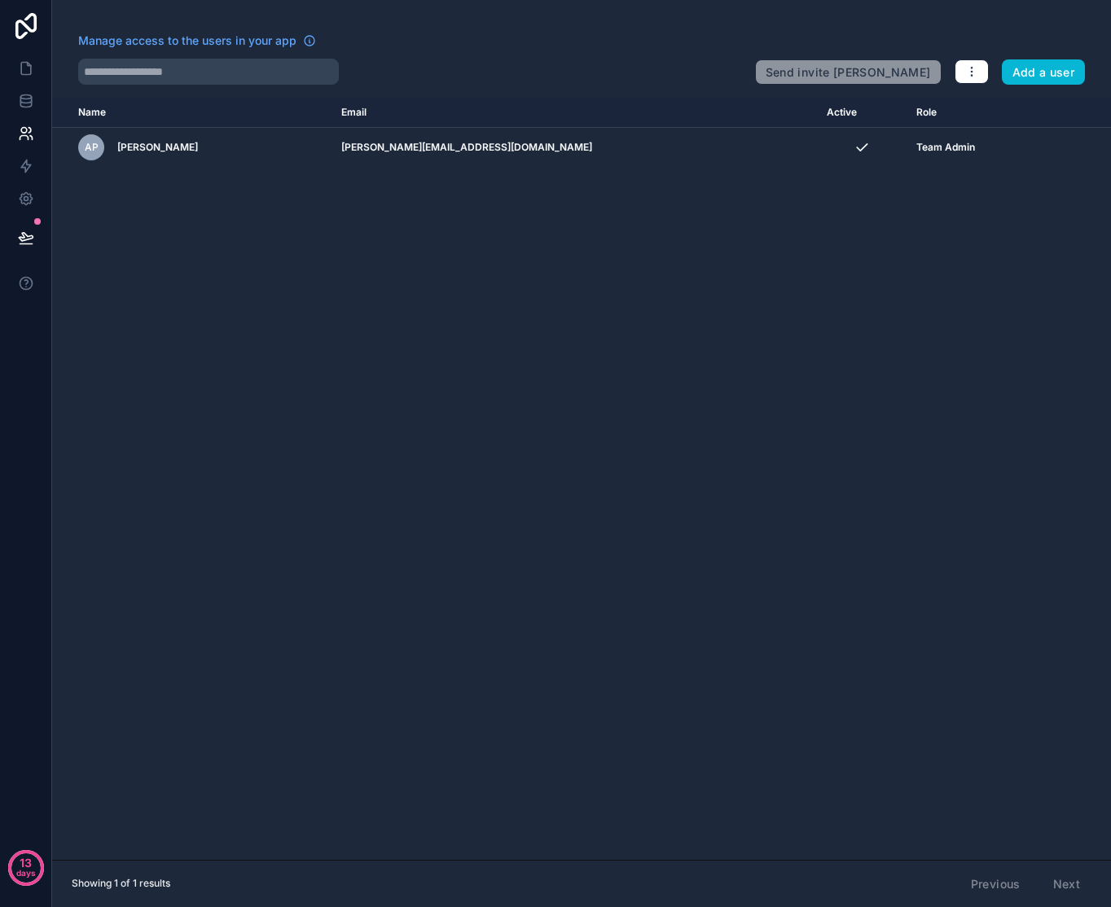
click at [767, 296] on div "Name Email Active Role [DOMAIN_NAME] AP [PERSON_NAME] [PERSON_NAME][EMAIL_ADDRE…" at bounding box center [581, 479] width 1059 height 762
